Goal: Task Accomplishment & Management: Manage account settings

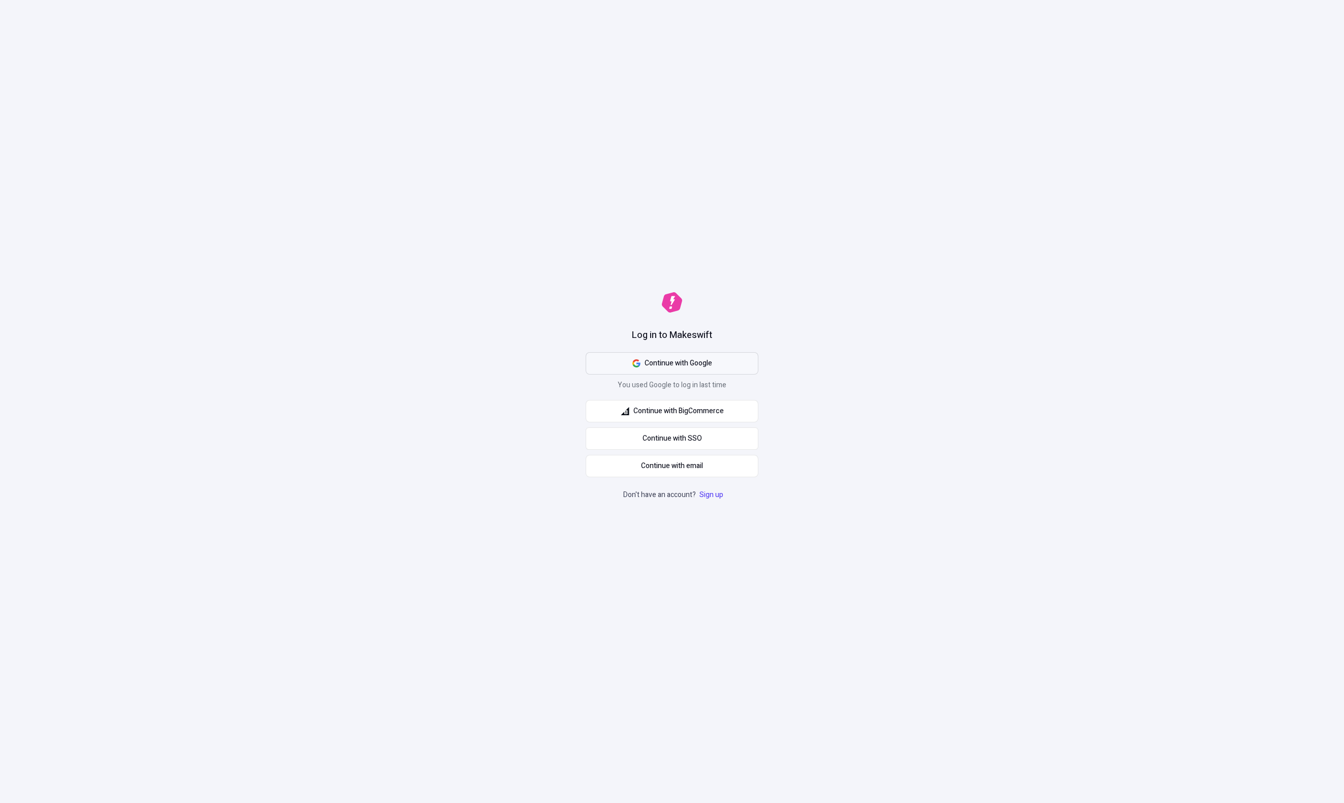
click at [664, 365] on span "Continue with Google" at bounding box center [679, 363] width 68 height 11
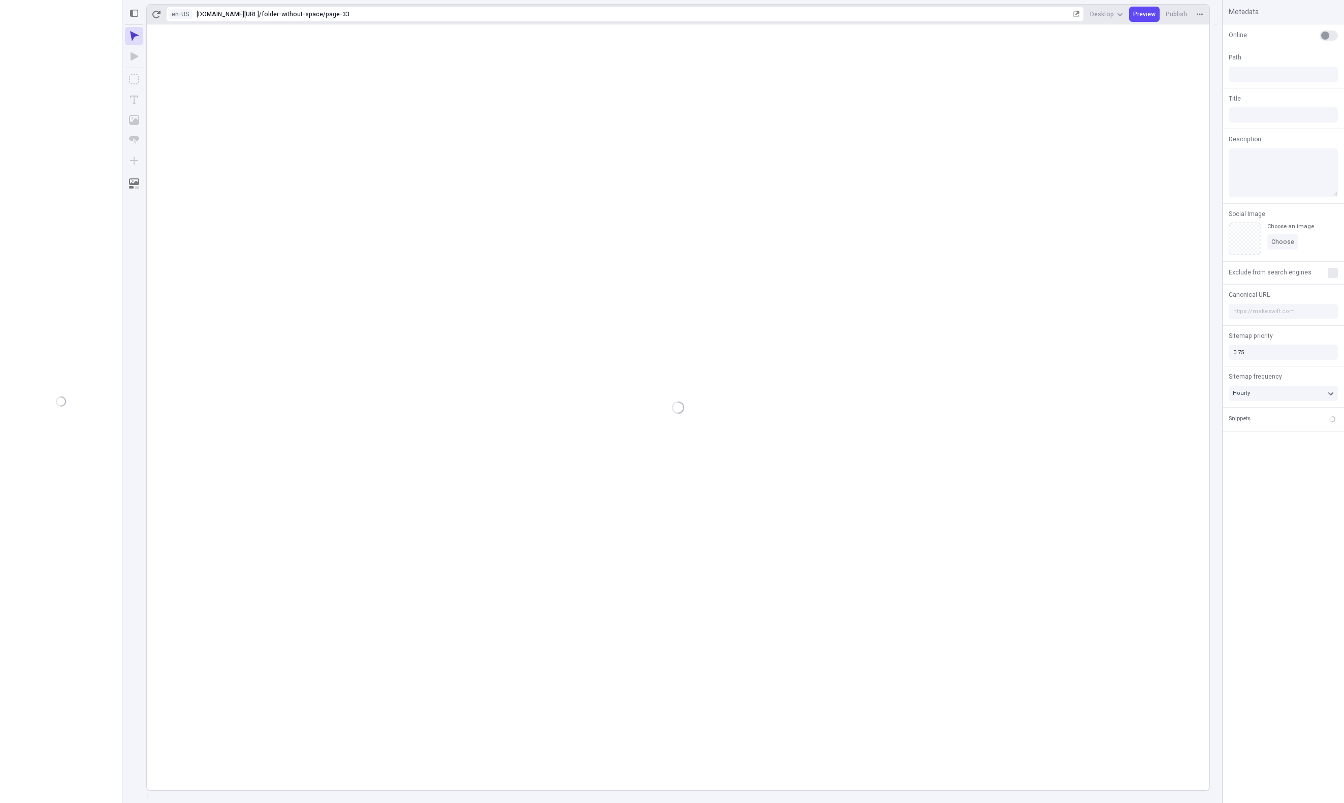
type input "/folder-without-space/page-33"
click at [100, 33] on button "Design" at bounding box center [97, 34] width 37 height 15
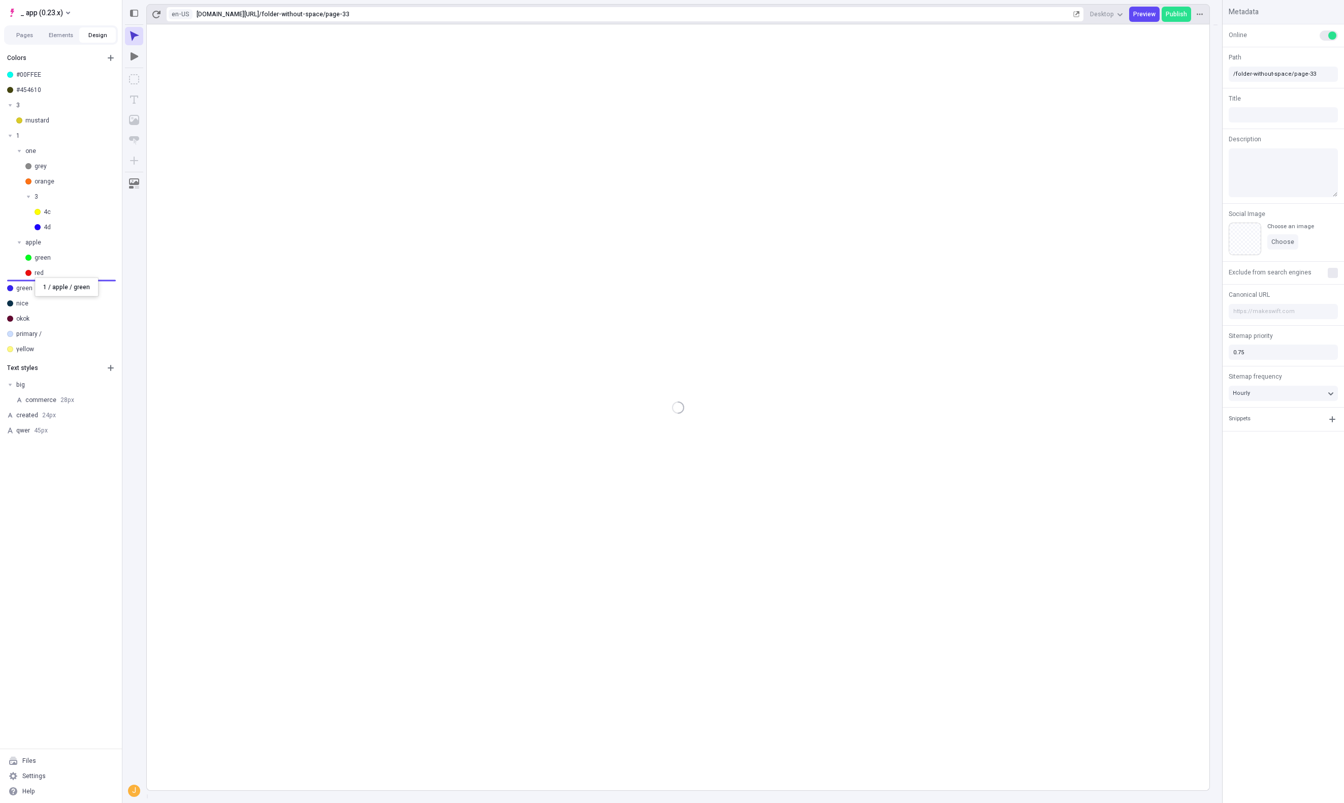
drag, startPoint x: 55, startPoint y: 243, endPoint x: 35, endPoint y: 277, distance: 40.1
drag, startPoint x: 34, startPoint y: 108, endPoint x: 42, endPoint y: 238, distance: 130.4
click at [36, 226] on div "mustard" at bounding box center [69, 227] width 88 height 8
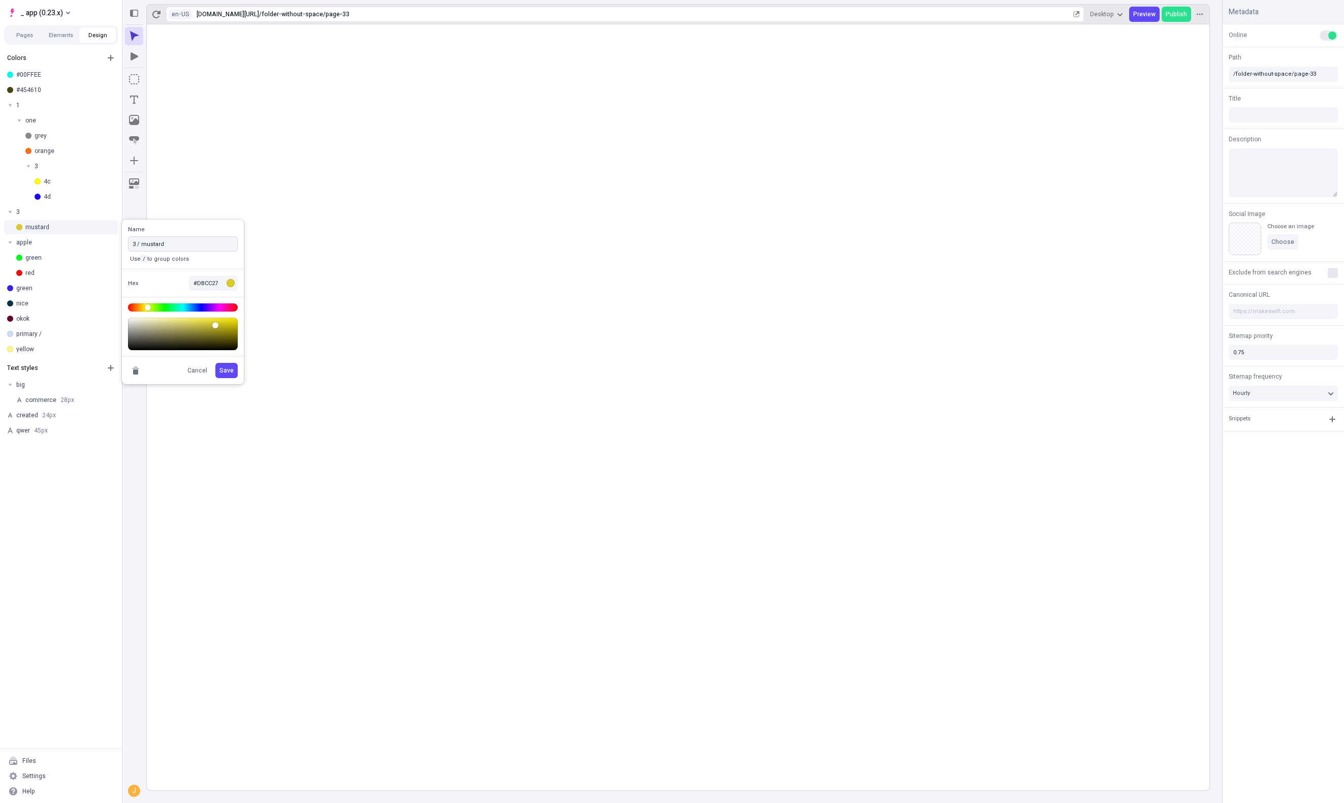
click at [139, 245] on input "3 / mustard" at bounding box center [183, 243] width 110 height 15
click at [136, 245] on input "3 / mustard" at bounding box center [183, 243] width 110 height 15
type input "orange / mustard"
click at [215, 363] on button "Save" at bounding box center [226, 370] width 22 height 15
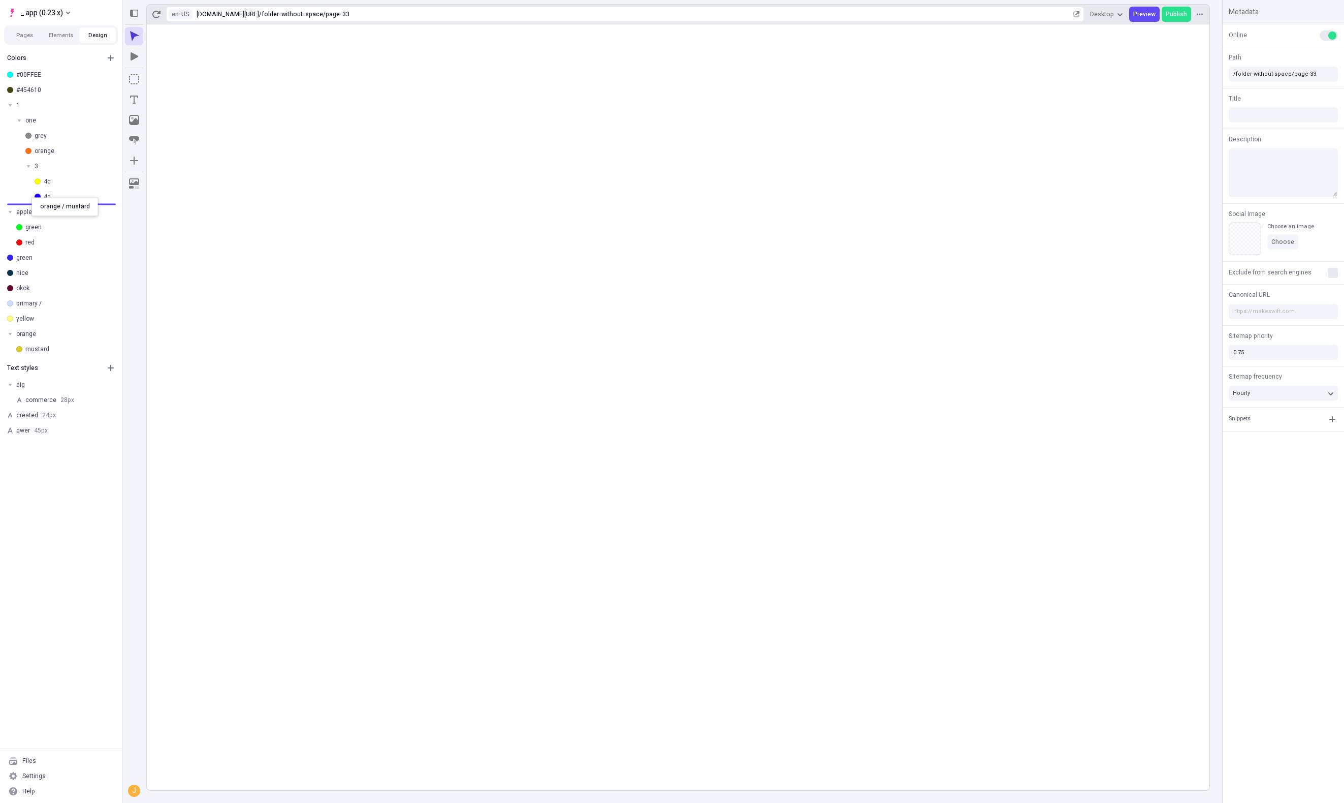
drag, startPoint x: 37, startPoint y: 334, endPoint x: 30, endPoint y: 199, distance: 135.3
click at [30, 199] on body "_ app (0.23.x) Pages Elements Design Colors #00FFEE #454610 1 one grey orange 3…" at bounding box center [672, 401] width 1344 height 803
drag, startPoint x: 33, startPoint y: 292, endPoint x: 62, endPoint y: 232, distance: 66.1
click at [62, 232] on body "_ app (0.23.x) Pages Elements Design Colors #00FFEE #454610 1 one grey orange 3…" at bounding box center [672, 401] width 1344 height 803
drag, startPoint x: 35, startPoint y: 238, endPoint x: 41, endPoint y: 237, distance: 5.6
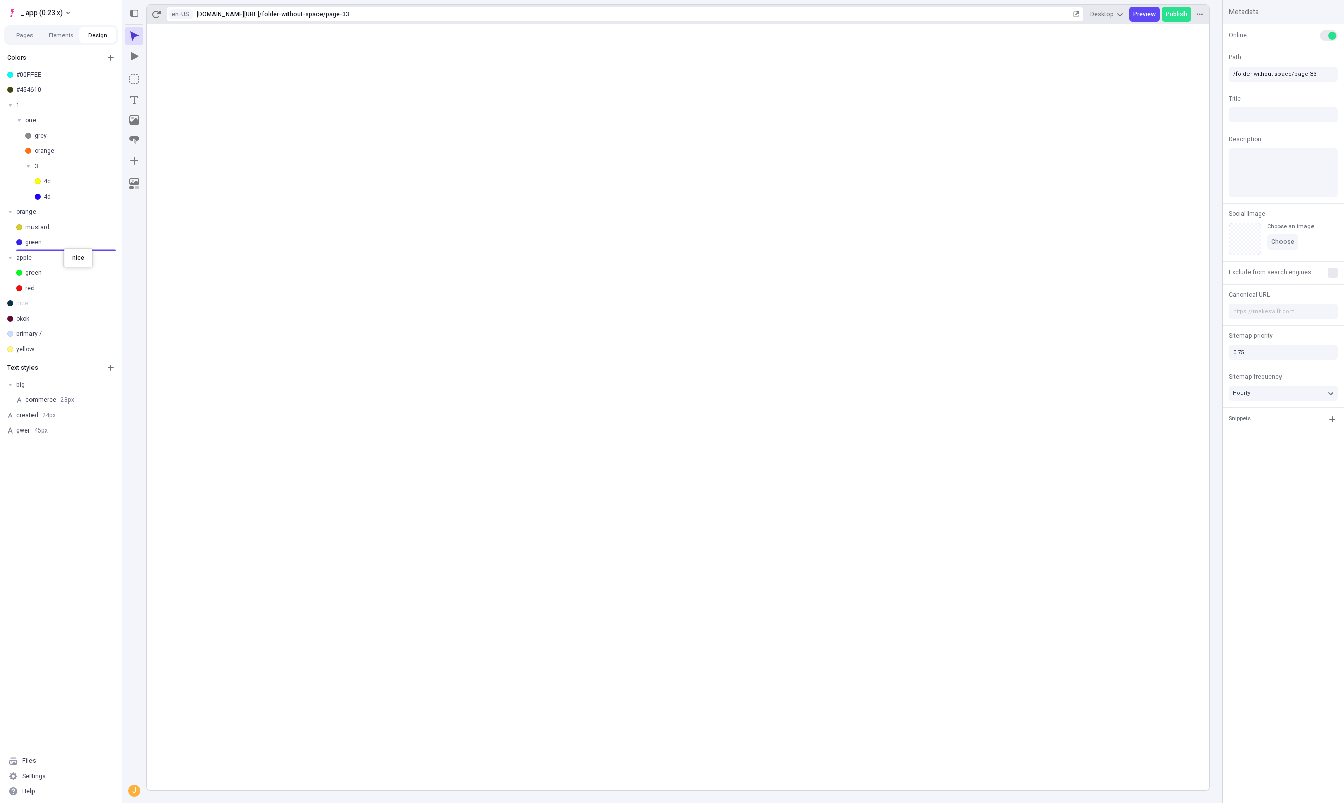
drag, startPoint x: 28, startPoint y: 305, endPoint x: 66, endPoint y: 248, distance: 68.2
click at [60, 259] on div "nice" at bounding box center [69, 258] width 88 height 8
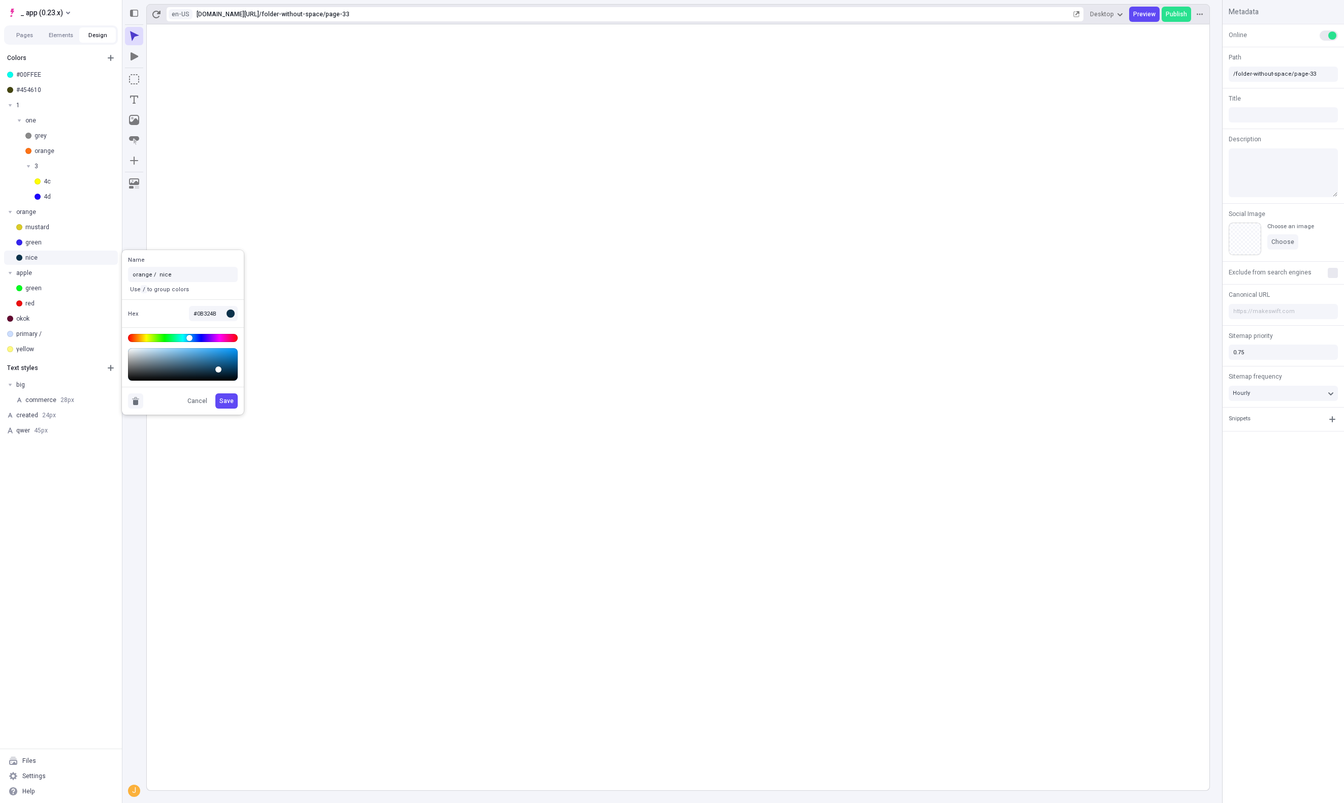
click at [137, 399] on icon "button" at bounding box center [135, 398] width 7 height 3
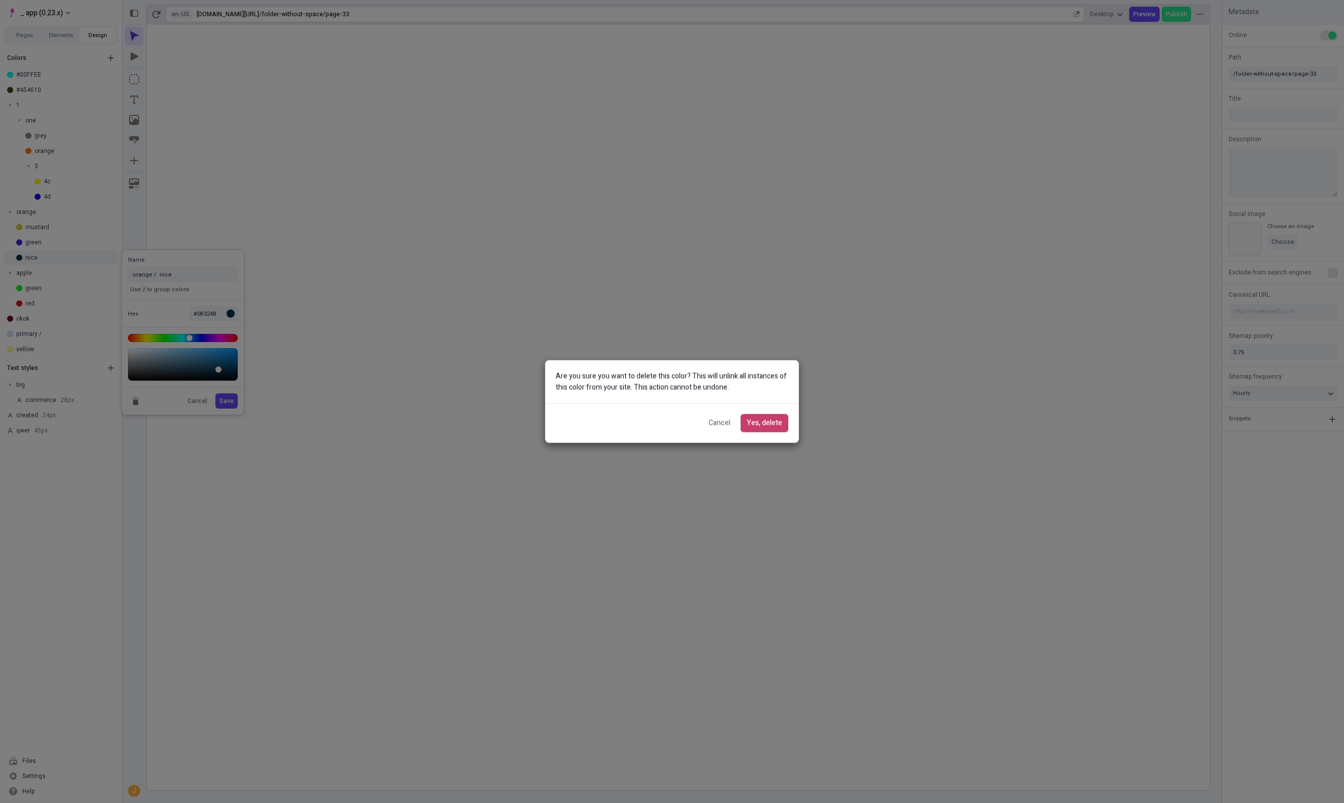
click at [767, 425] on span "Yes, delete" at bounding box center [765, 423] width 36 height 11
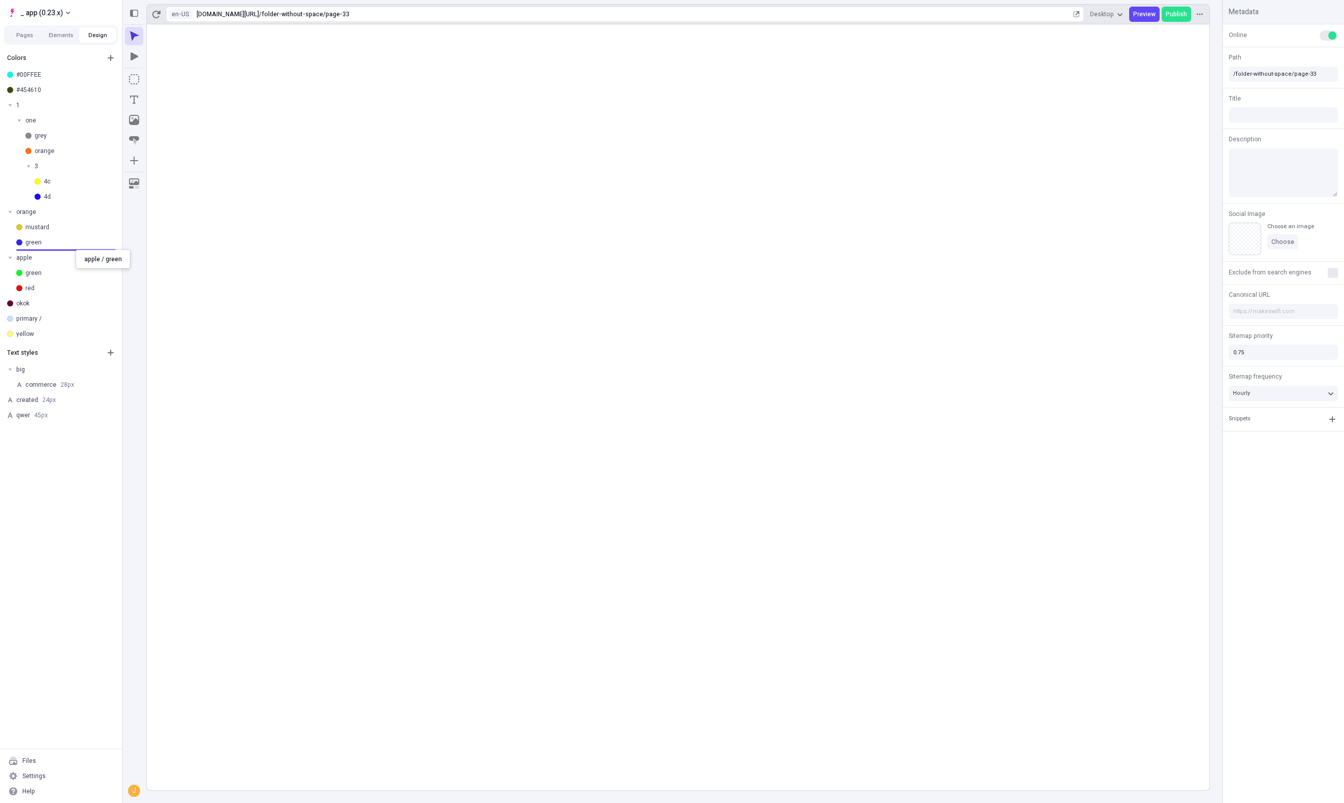
drag, startPoint x: 27, startPoint y: 258, endPoint x: 77, endPoint y: 248, distance: 50.7
drag, startPoint x: 72, startPoint y: 256, endPoint x: 30, endPoint y: 290, distance: 53.5
